Goal: Information Seeking & Learning: Learn about a topic

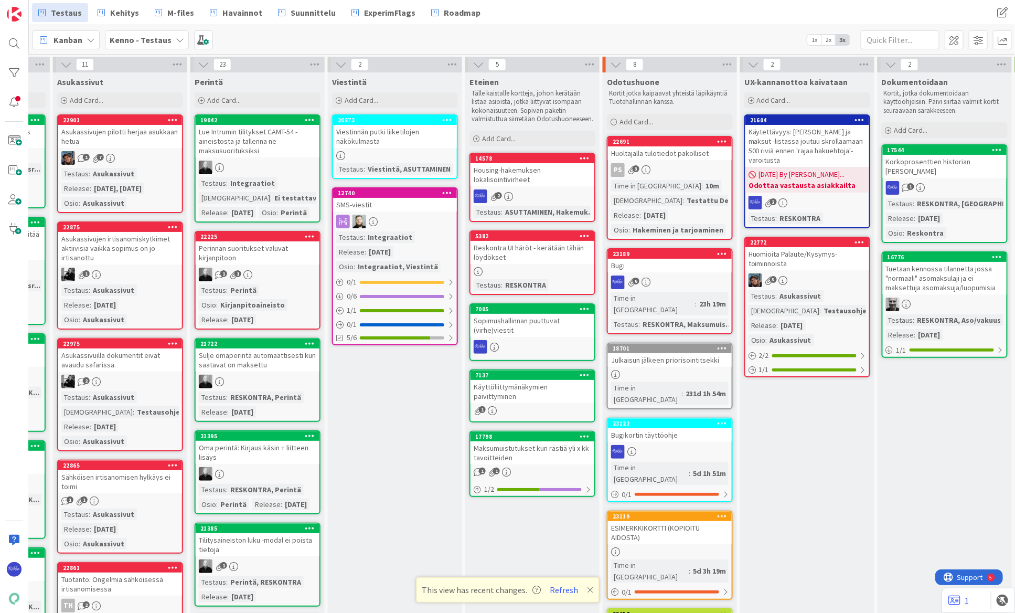
scroll to position [0, 393]
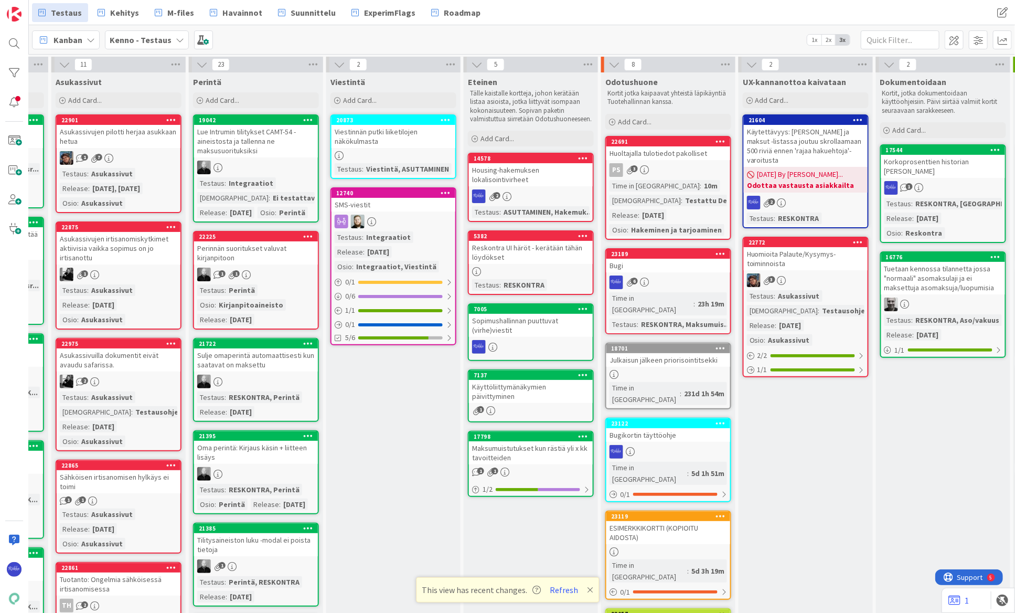
click at [666, 277] on div "6" at bounding box center [668, 282] width 124 height 14
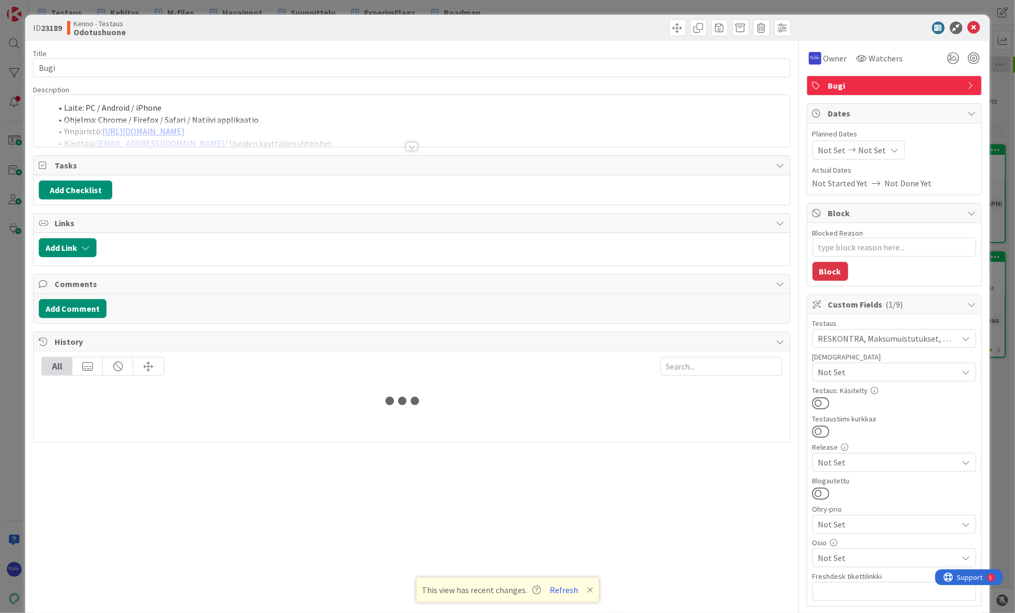
type textarea "x"
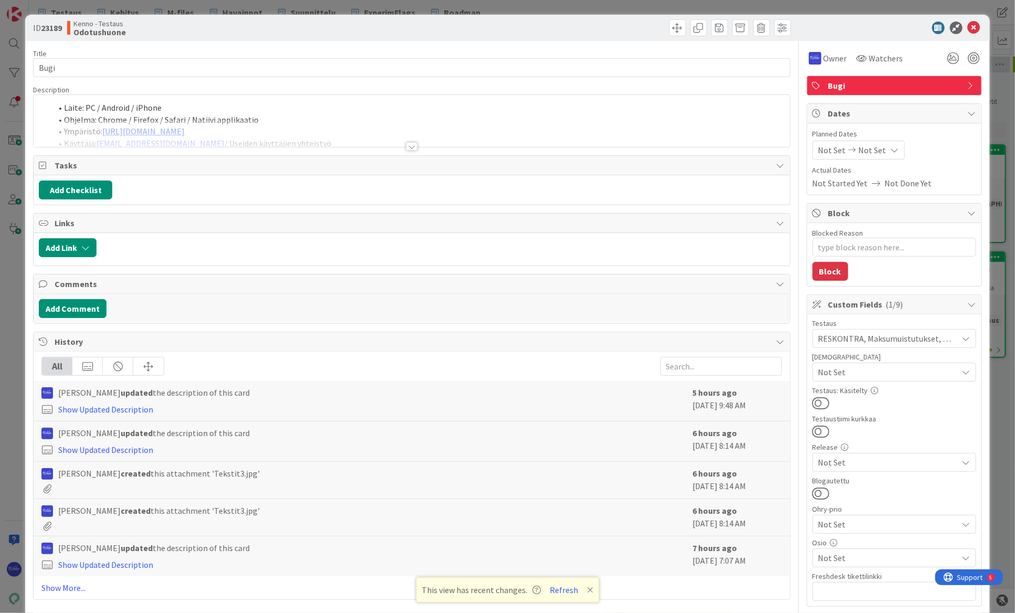
click at [410, 143] on div at bounding box center [412, 146] width 12 height 8
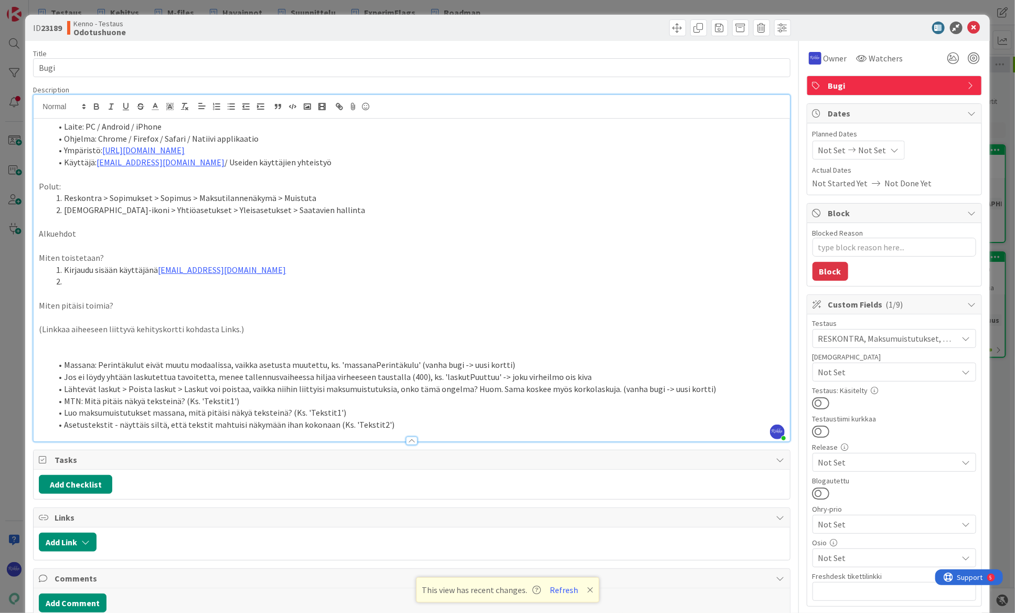
click at [401, 420] on li "Asetustekstit - näyttäis siltä, että tekstit mahtuisi näkymään ihan kokonaan (K…" at bounding box center [417, 424] width 733 height 12
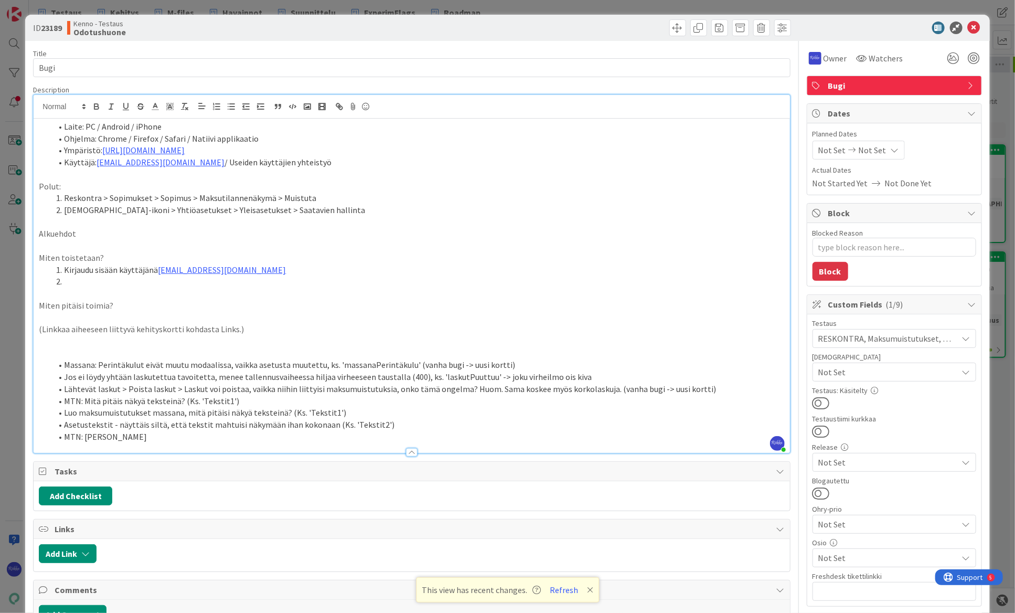
drag, startPoint x: 85, startPoint y: 434, endPoint x: 171, endPoint y: 439, distance: 86.7
click at [171, 439] on li "MTN: [PERSON_NAME]" at bounding box center [417, 437] width 733 height 12
click at [456, 438] on li "MTN > Sopimuksen valikko > Ei maksumuistutuksia valittu. Muistuta > Lähettää ma…" at bounding box center [417, 437] width 733 height 12
drag, startPoint x: 582, startPoint y: 431, endPoint x: 431, endPoint y: 434, distance: 151.6
click at [431, 434] on li "MTN > Sopimuksen valikko > Ei maksumuistutuksia valittu. Muistuta > Lähettää ma…" at bounding box center [417, 437] width 733 height 12
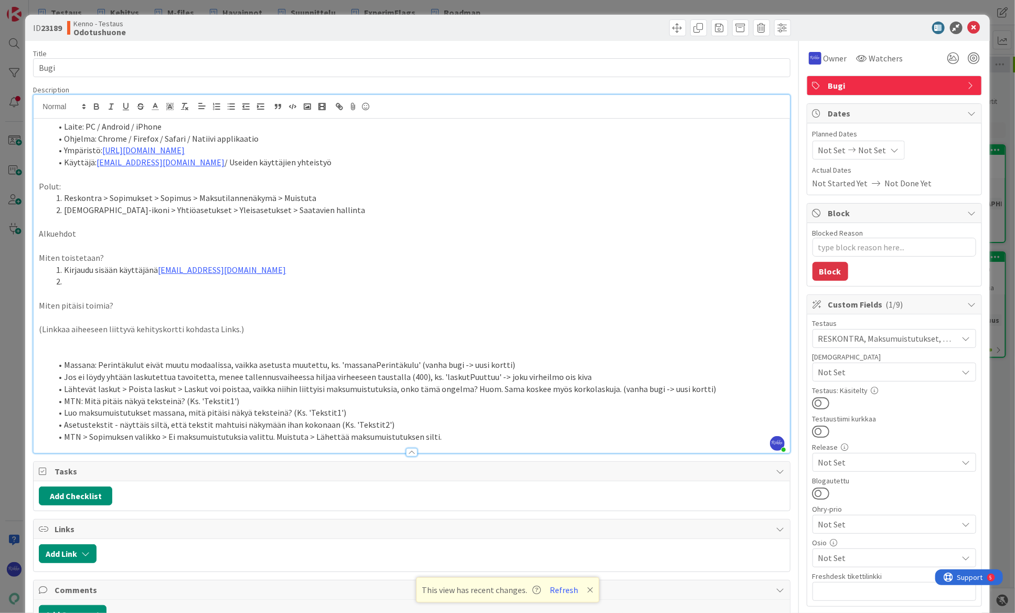
drag, startPoint x: 65, startPoint y: 435, endPoint x: 443, endPoint y: 431, distance: 378.1
click at [443, 431] on li "MTN > Sopimuksen valikko > Ei maksumuistutuksia valittu. Muistuta > Lähettää ma…" at bounding box center [417, 437] width 733 height 12
click at [142, 104] on icon "button" at bounding box center [140, 104] width 5 height 3
click at [968, 29] on icon at bounding box center [974, 28] width 13 height 13
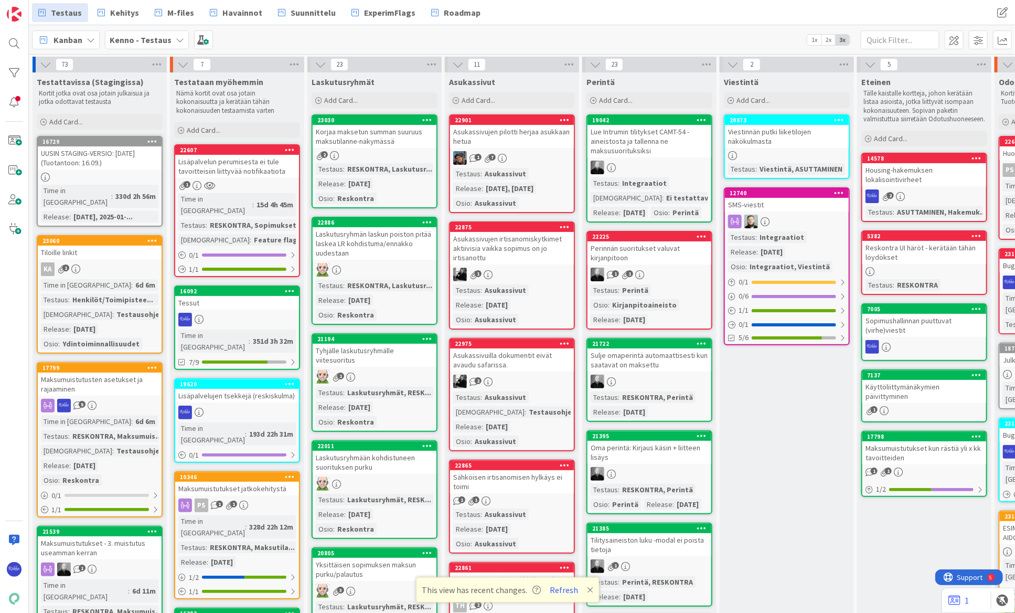
click at [119, 399] on div "5" at bounding box center [100, 406] width 124 height 14
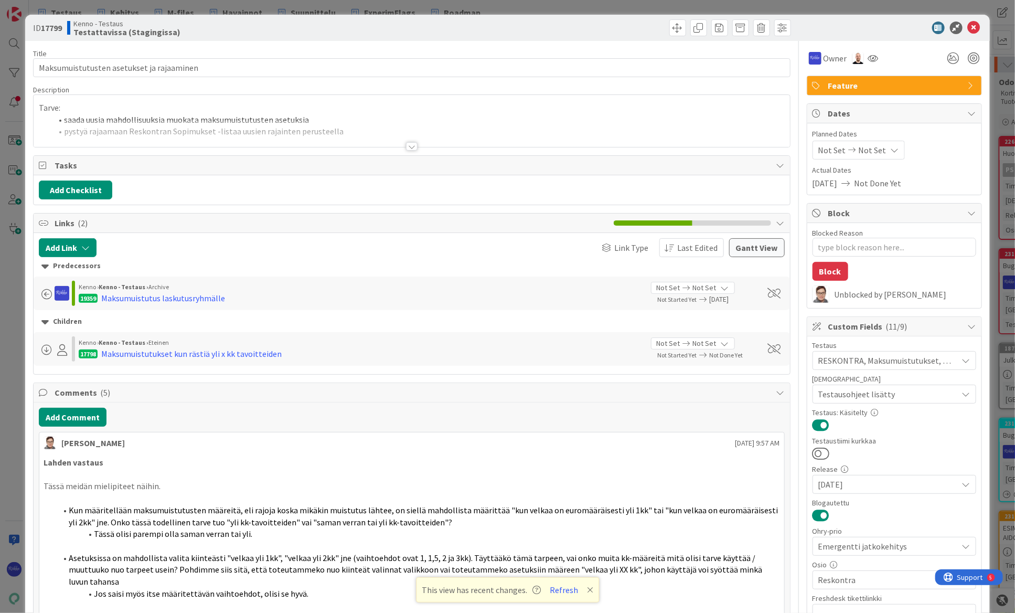
click at [409, 147] on div at bounding box center [412, 146] width 12 height 8
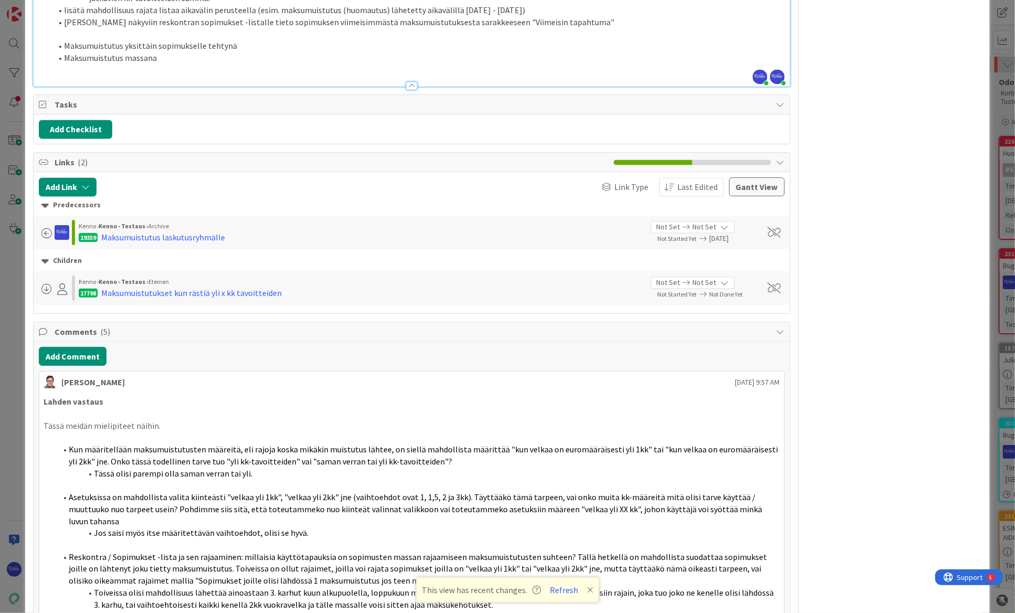
scroll to position [843, 0]
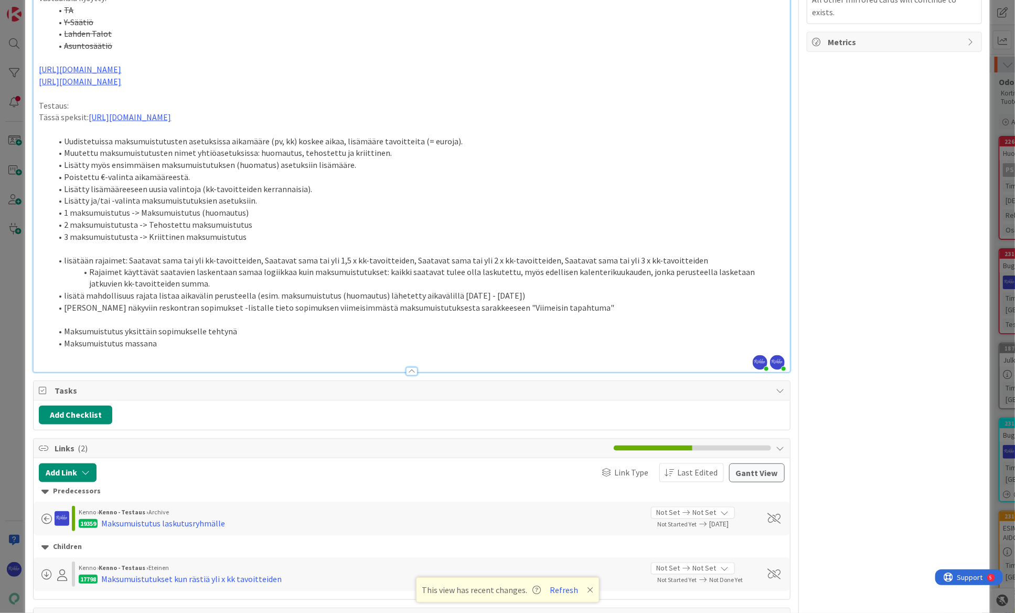
click at [168, 338] on li "Maksumuistutus massana" at bounding box center [417, 344] width 733 height 12
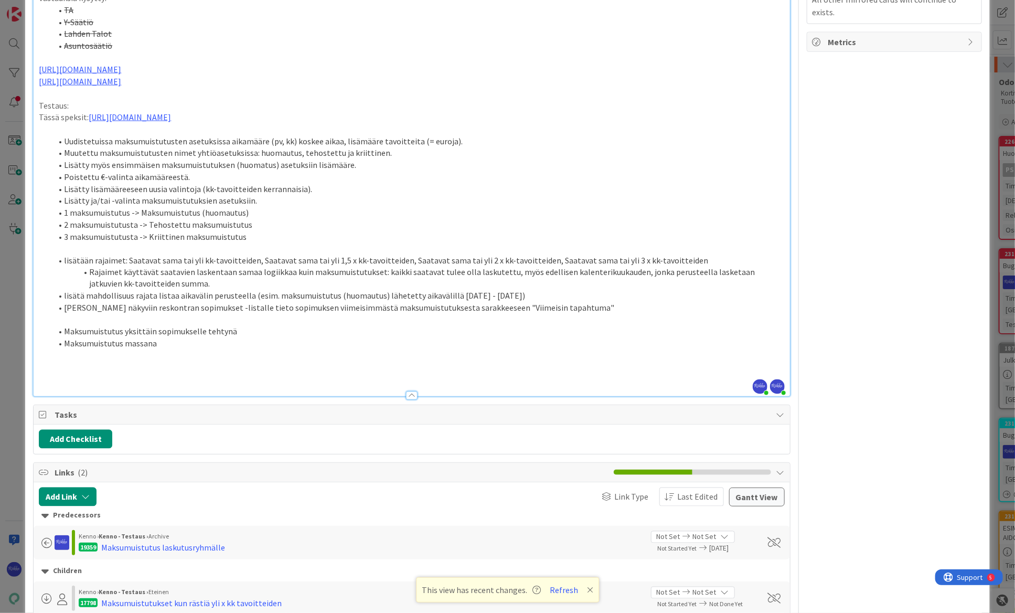
type textarea "x"
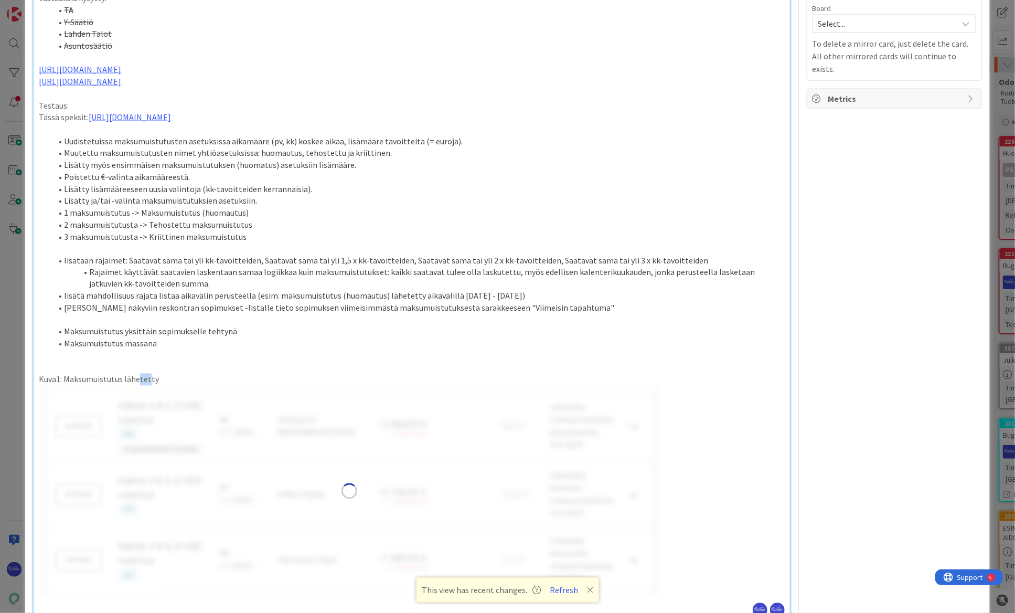
click at [137, 373] on p "Kuva1: Maksumuistutus lähetetty" at bounding box center [411, 379] width 745 height 12
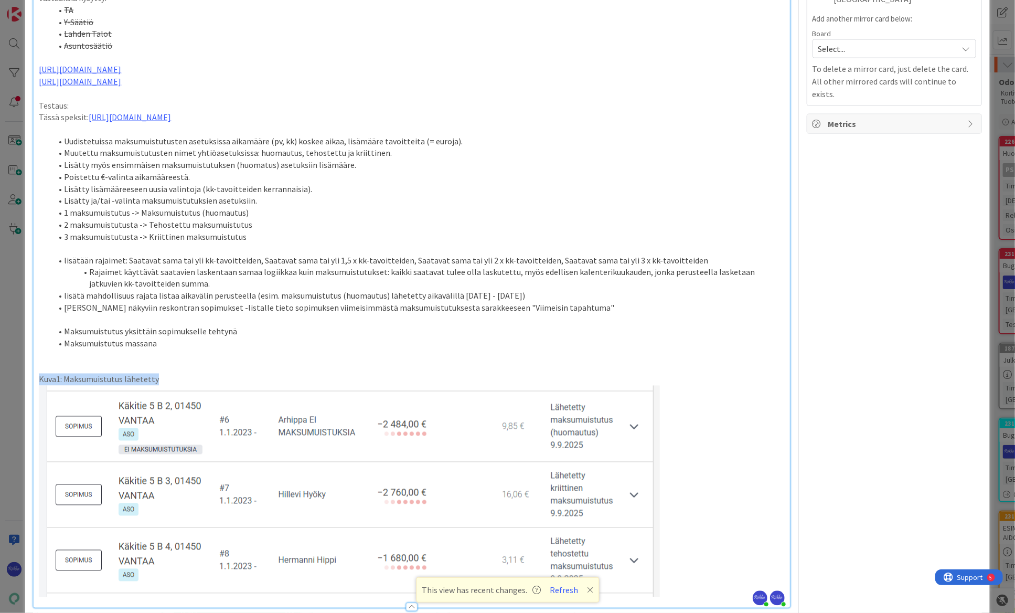
drag, startPoint x: 158, startPoint y: 367, endPoint x: 34, endPoint y: 370, distance: 124.3
click at [208, 373] on p "Kuva1: Maksumuistutus lähetetty" at bounding box center [411, 379] width 745 height 12
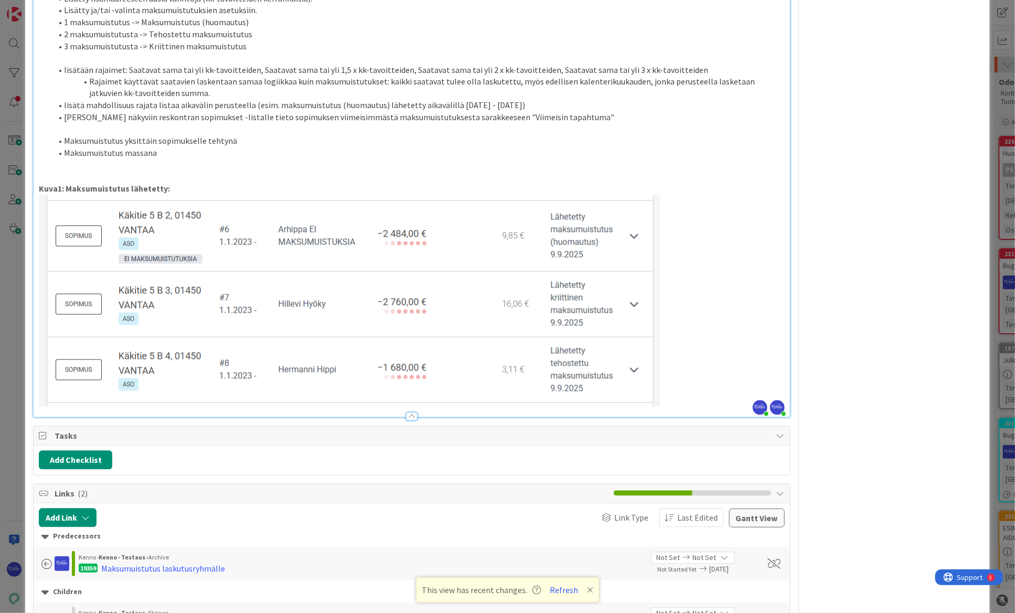
click at [681, 375] on p at bounding box center [411, 300] width 745 height 211
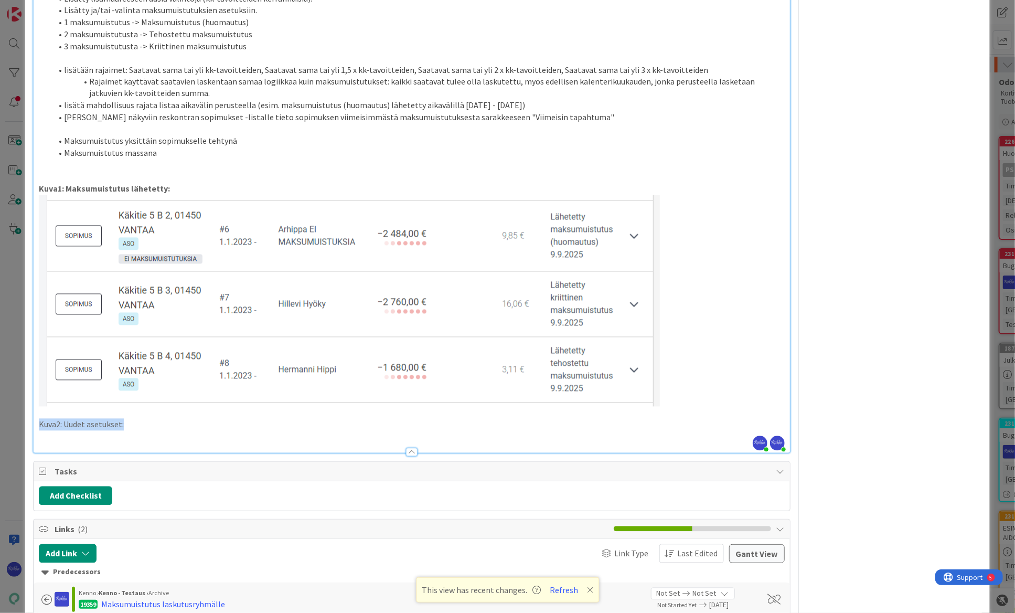
drag, startPoint x: 144, startPoint y: 410, endPoint x: 37, endPoint y: 411, distance: 107.0
click at [96, 430] on p at bounding box center [411, 436] width 745 height 12
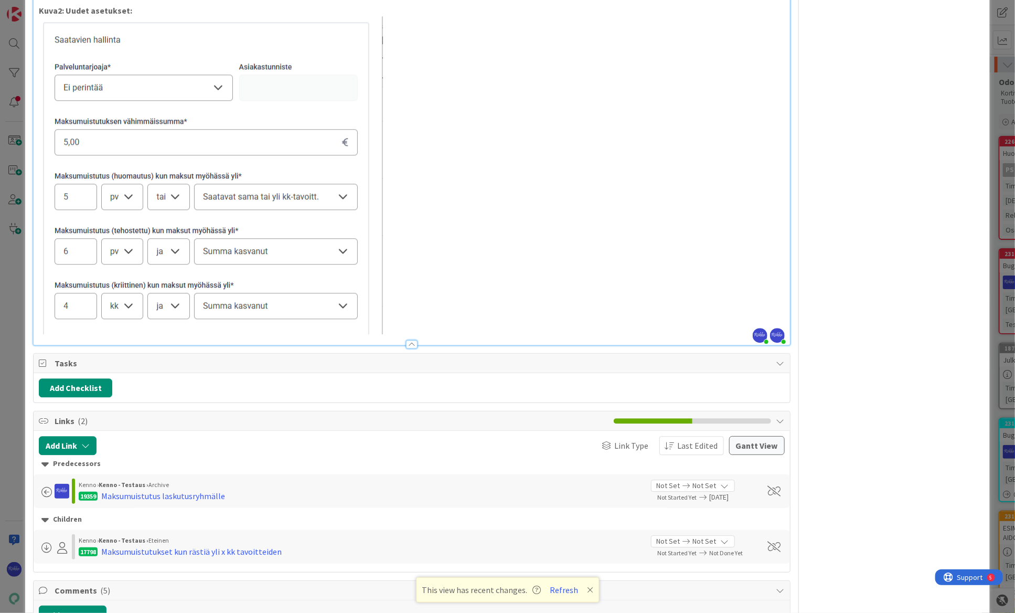
scroll to position [1463, 0]
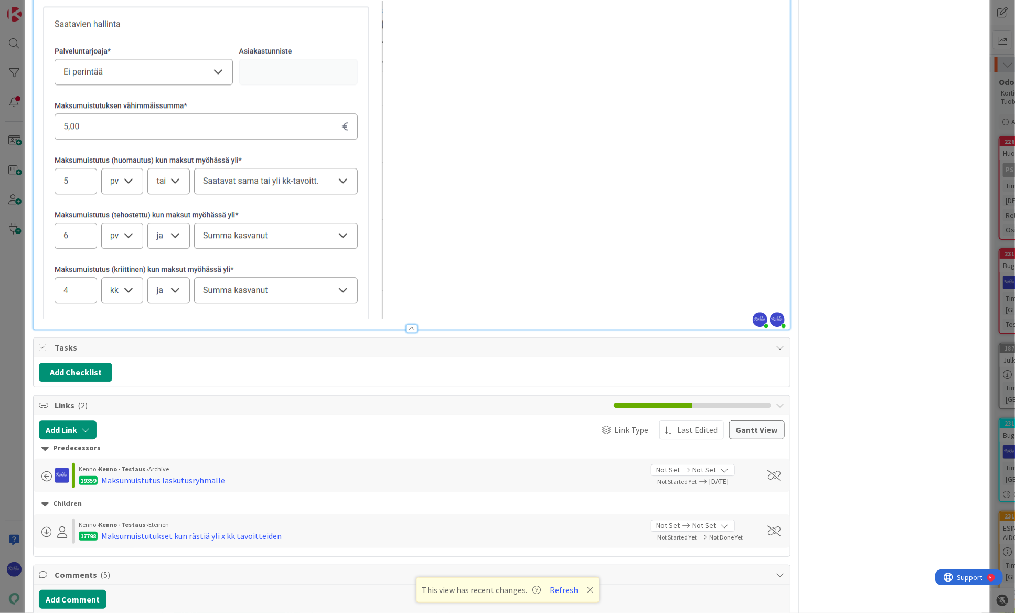
click at [397, 287] on p at bounding box center [411, 160] width 745 height 318
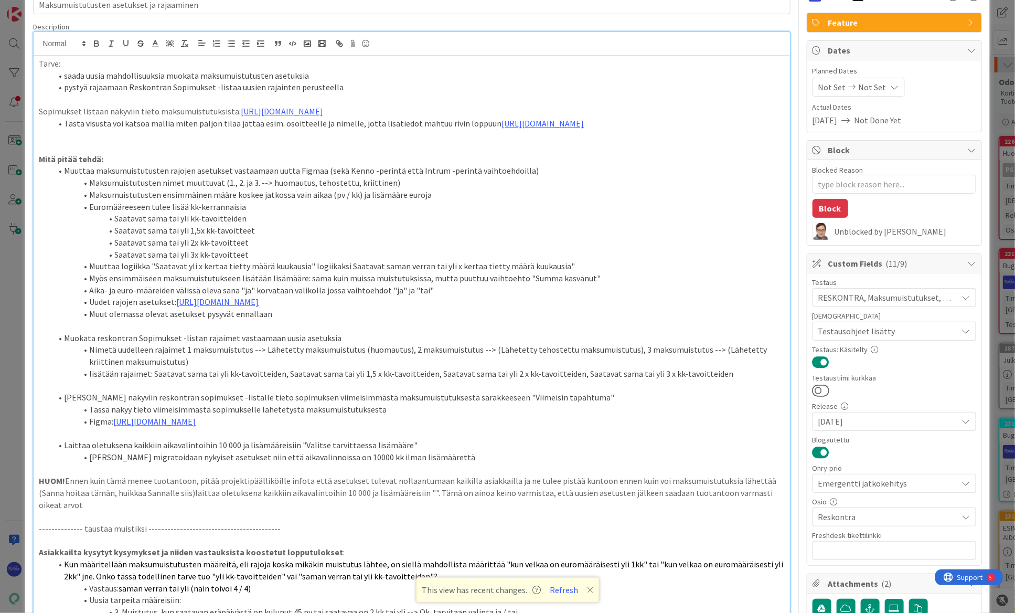
scroll to position [0, 0]
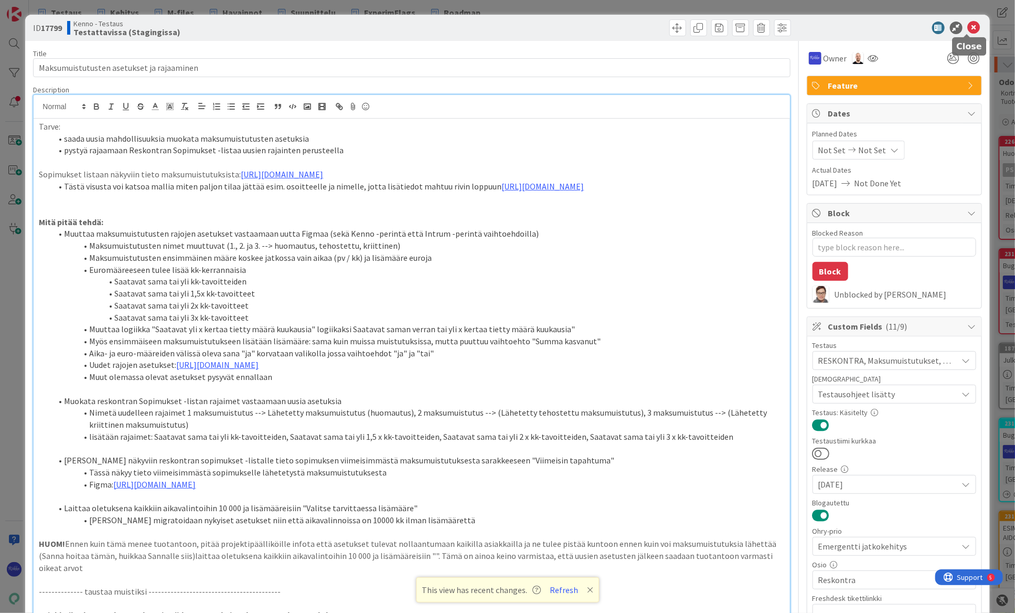
click at [968, 29] on icon at bounding box center [974, 28] width 13 height 13
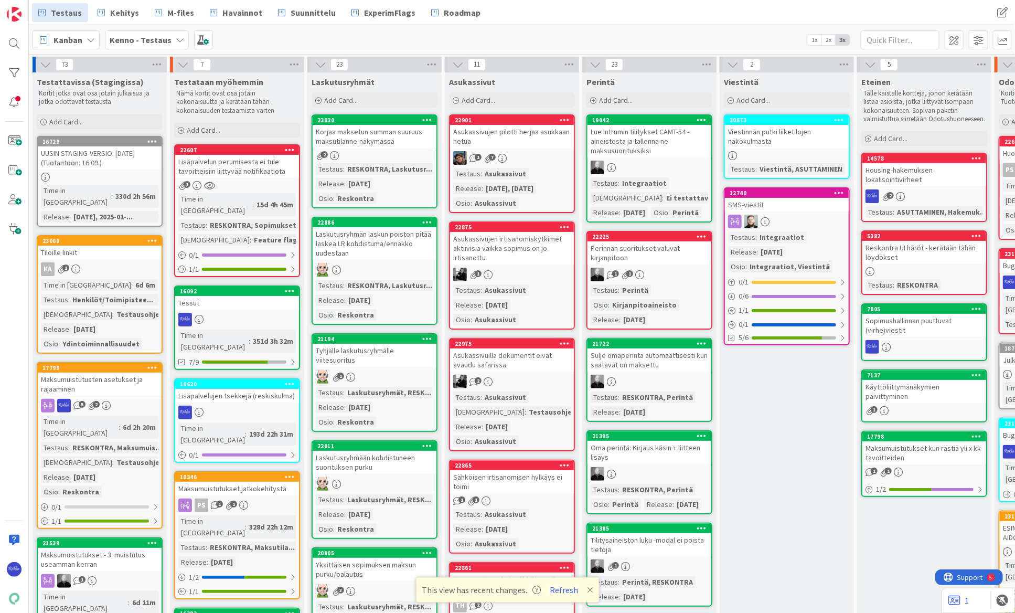
click at [96, 401] on icon "2" at bounding box center [92, 405] width 9 height 9
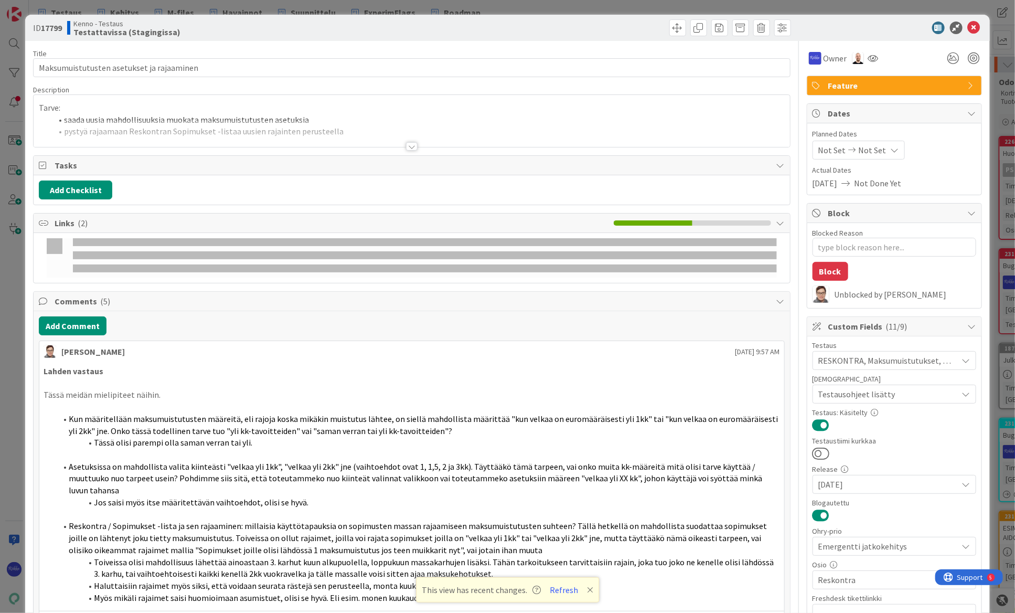
type textarea "x"
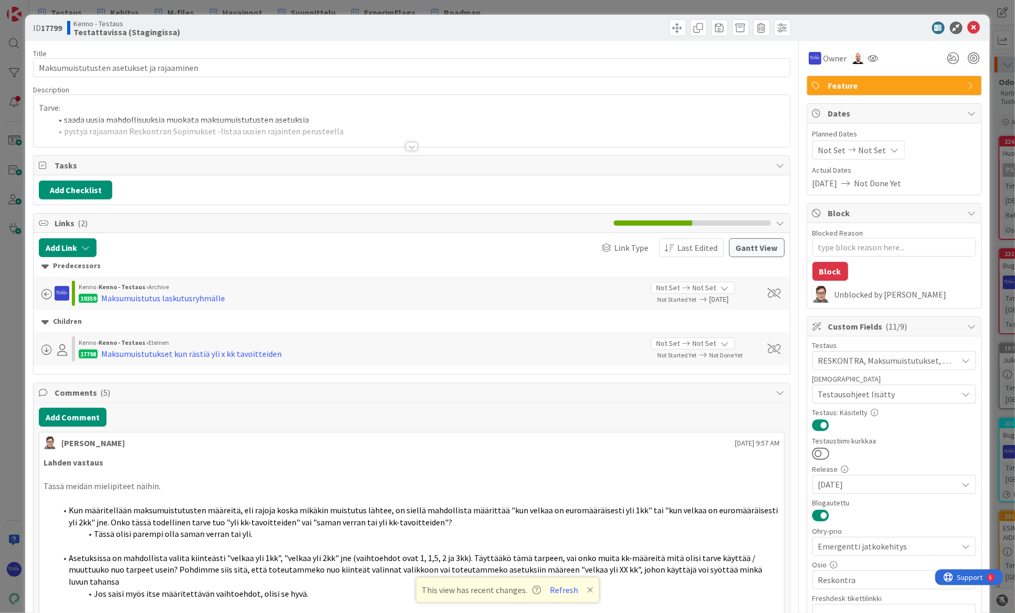
click at [410, 144] on div at bounding box center [412, 146] width 12 height 8
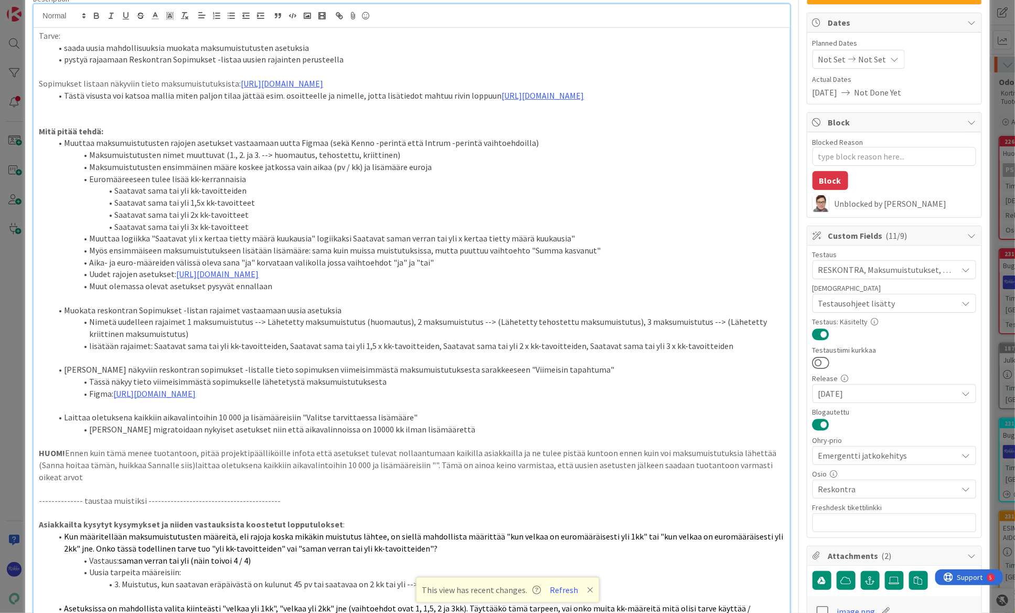
scroll to position [95, 0]
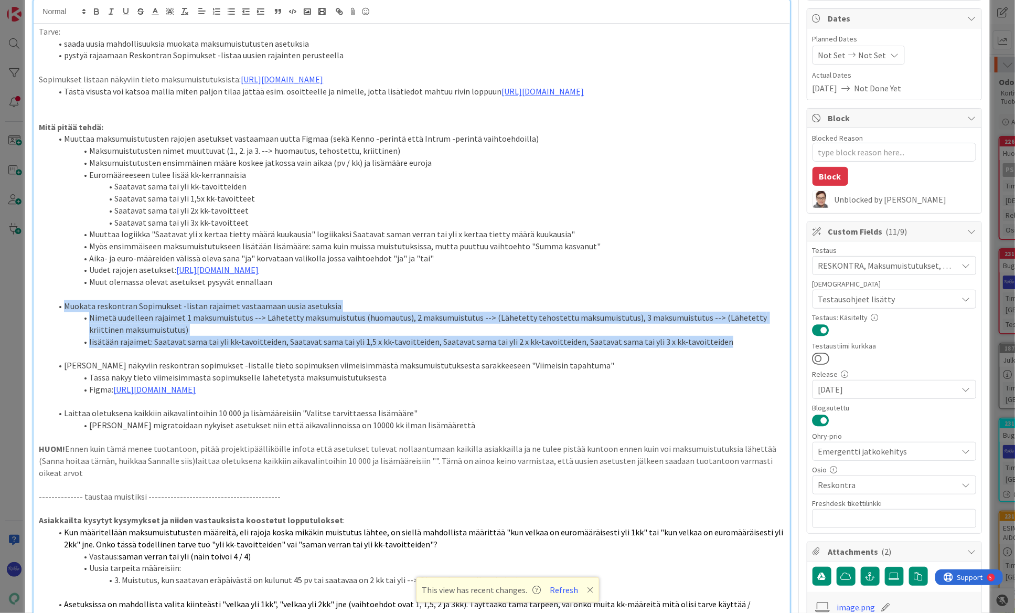
drag, startPoint x: 65, startPoint y: 314, endPoint x: 744, endPoint y: 348, distance: 680.0
click at [744, 348] on ol "Muokata reskontran Sopimukset -listan rajaimet vastaamaan uusia asetuksia Nimet…" at bounding box center [411, 324] width 745 height 48
copy ol "Muokata reskontran Sopimukset -listan rajaimet vastaamaan uusia asetuksia Nimet…"
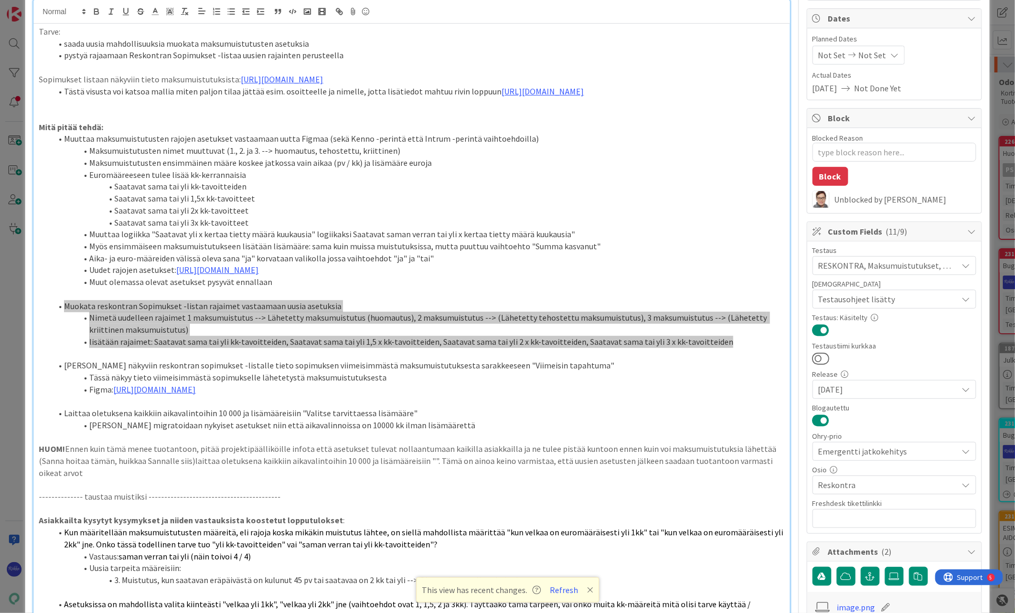
scroll to position [0, 0]
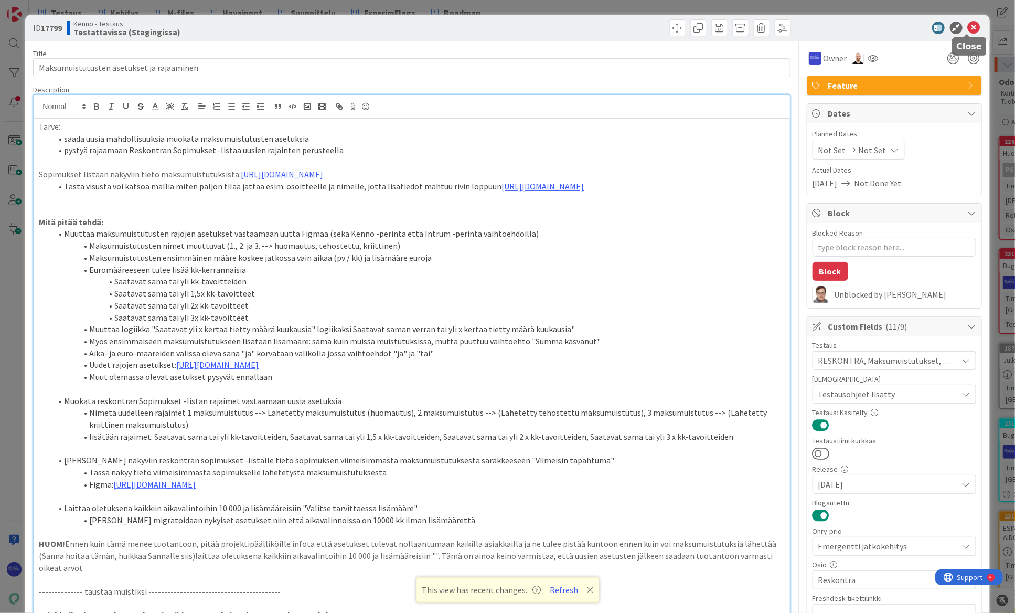
click at [968, 26] on icon at bounding box center [974, 28] width 13 height 13
